Goal: Transaction & Acquisition: Purchase product/service

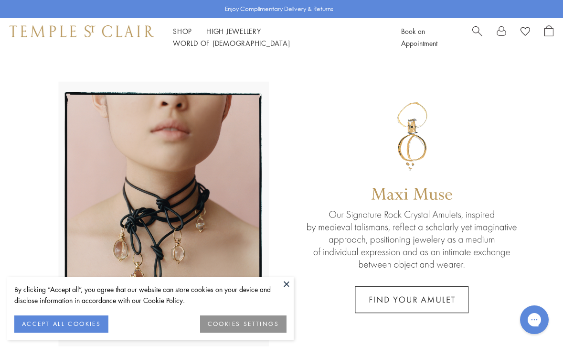
click at [295, 282] on link at bounding box center [281, 211] width 563 height 311
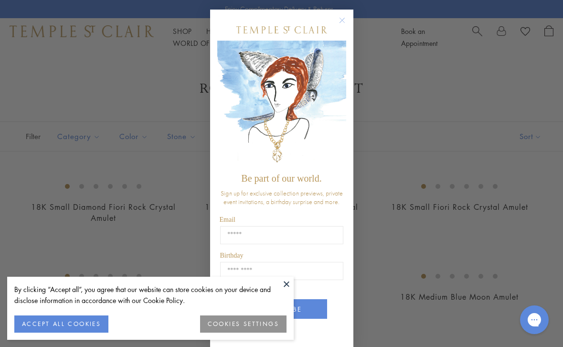
click at [343, 28] on button "Close dialog" at bounding box center [347, 25] width 12 height 12
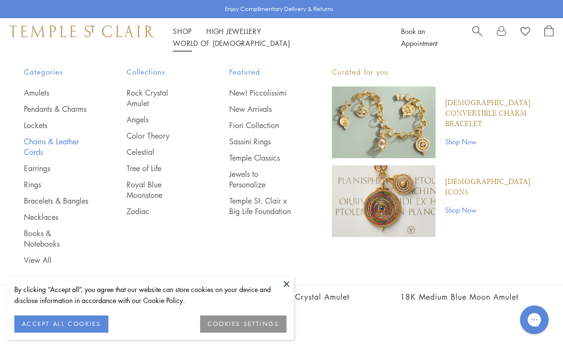
click at [32, 157] on link "Chains & Leather Cords" at bounding box center [56, 146] width 65 height 21
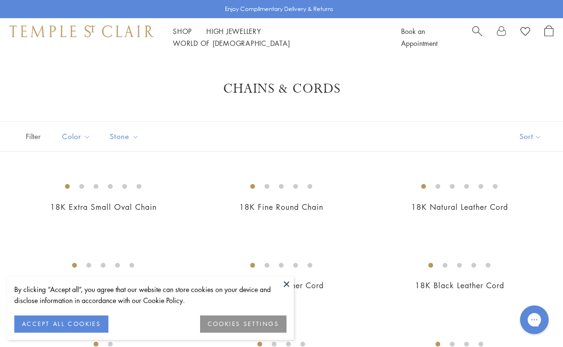
click at [286, 281] on button at bounding box center [287, 284] width 14 height 14
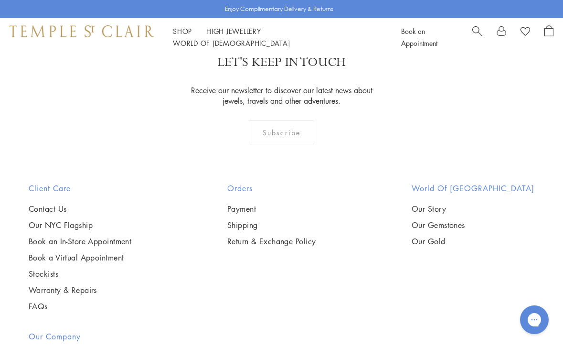
scroll to position [747, 0]
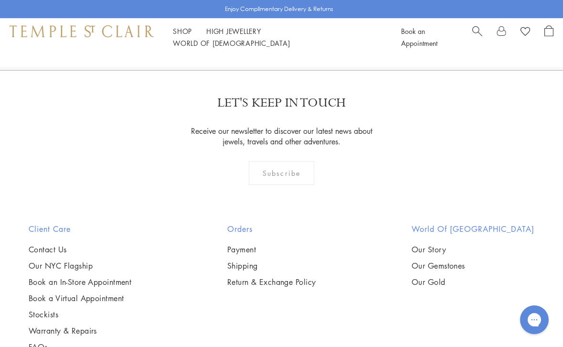
click at [0, 0] on img at bounding box center [0, 0] width 0 height 0
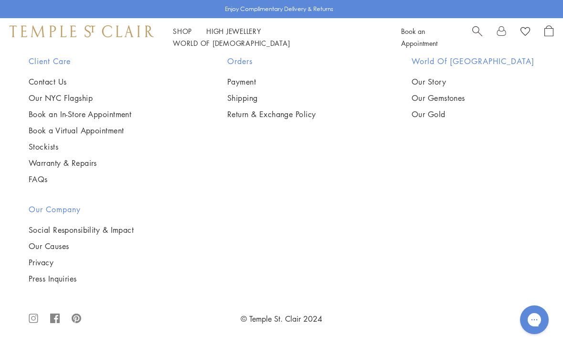
scroll to position [1175, 0]
click at [0, 0] on img at bounding box center [0, 0] width 0 height 0
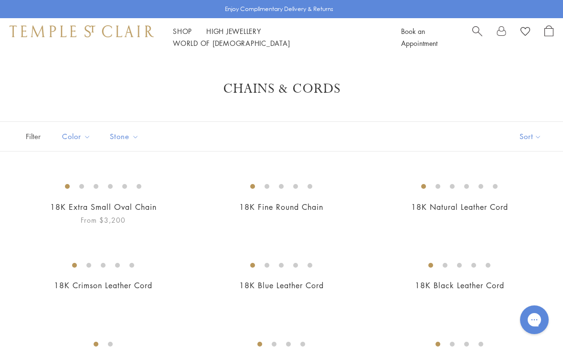
scroll to position [0, 0]
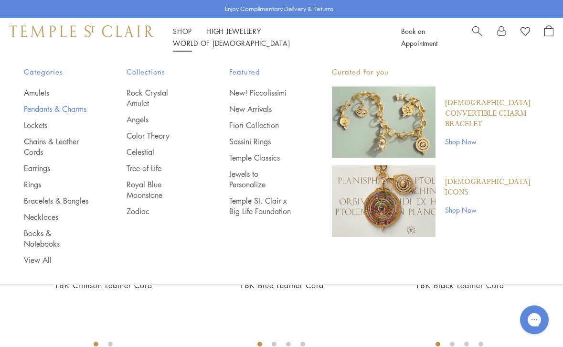
click at [39, 111] on link "Pendants & Charms" at bounding box center [56, 109] width 65 height 11
click at [35, 173] on link "Earrings" at bounding box center [56, 168] width 65 height 11
click at [42, 173] on link "Earrings" at bounding box center [56, 168] width 65 height 11
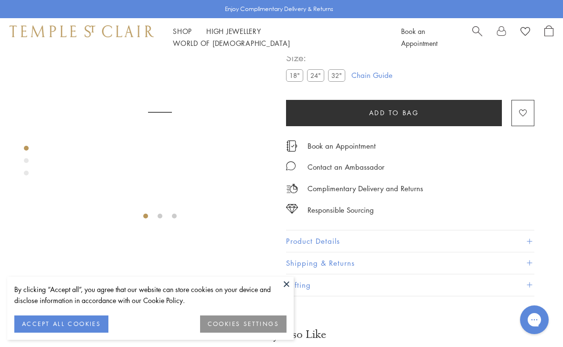
scroll to position [69, 0]
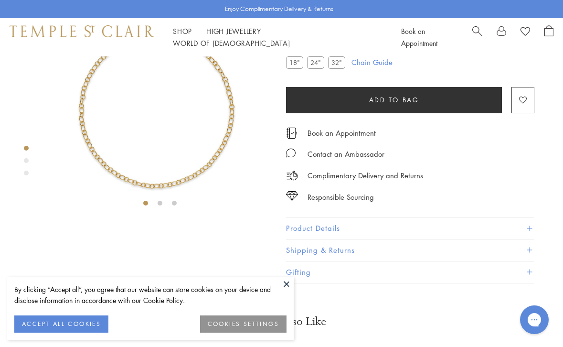
click at [285, 281] on button at bounding box center [287, 284] width 14 height 14
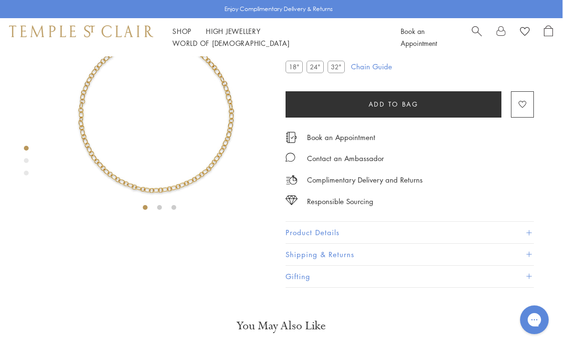
scroll to position [63, 0]
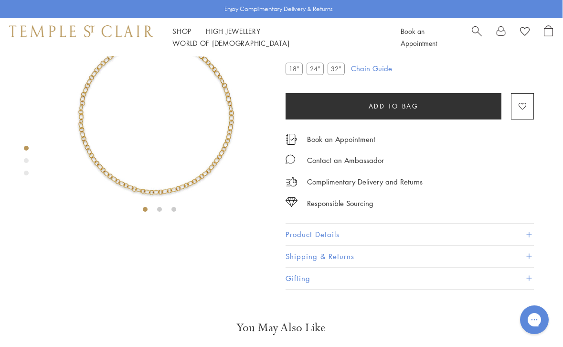
click at [22, 158] on div at bounding box center [150, 104] width 301 height 222
click at [25, 160] on div "Product gallery navigation" at bounding box center [26, 160] width 5 height 5
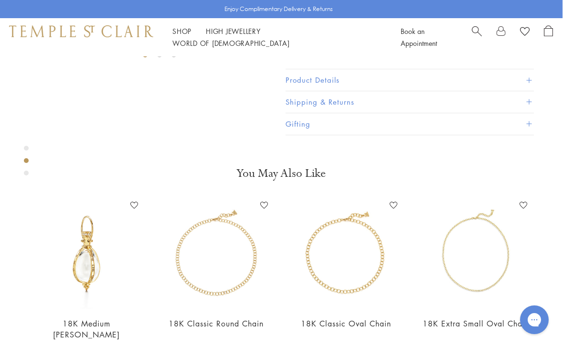
scroll to position [242, 0]
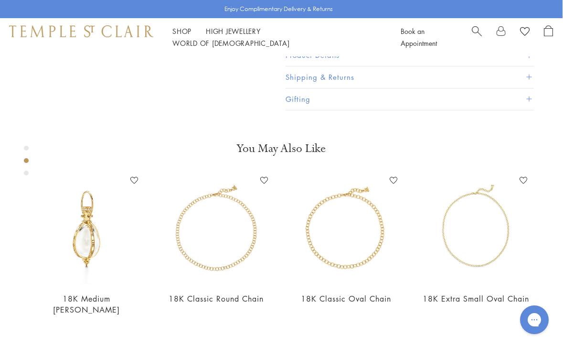
click at [28, 176] on div "Product gallery navigation" at bounding box center [26, 163] width 5 height 40
click at [25, 172] on div "Product gallery navigation" at bounding box center [26, 173] width 5 height 5
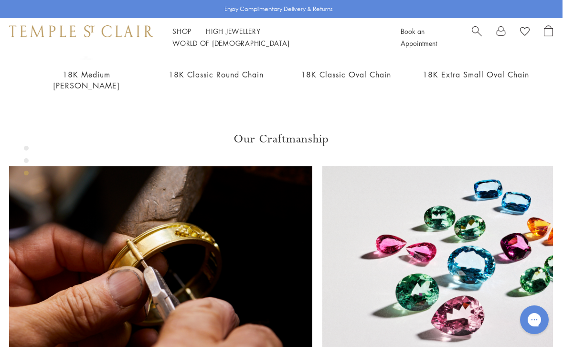
scroll to position [479, 0]
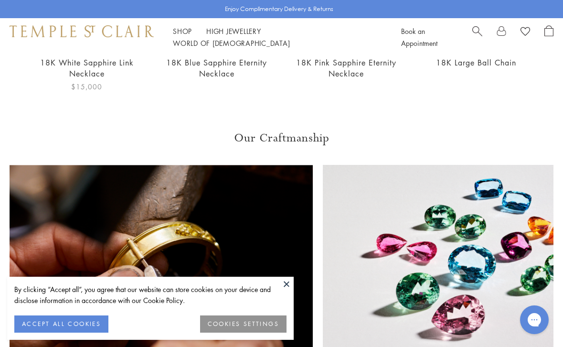
scroll to position [539, 0]
